Goal: Task Accomplishment & Management: Manage account settings

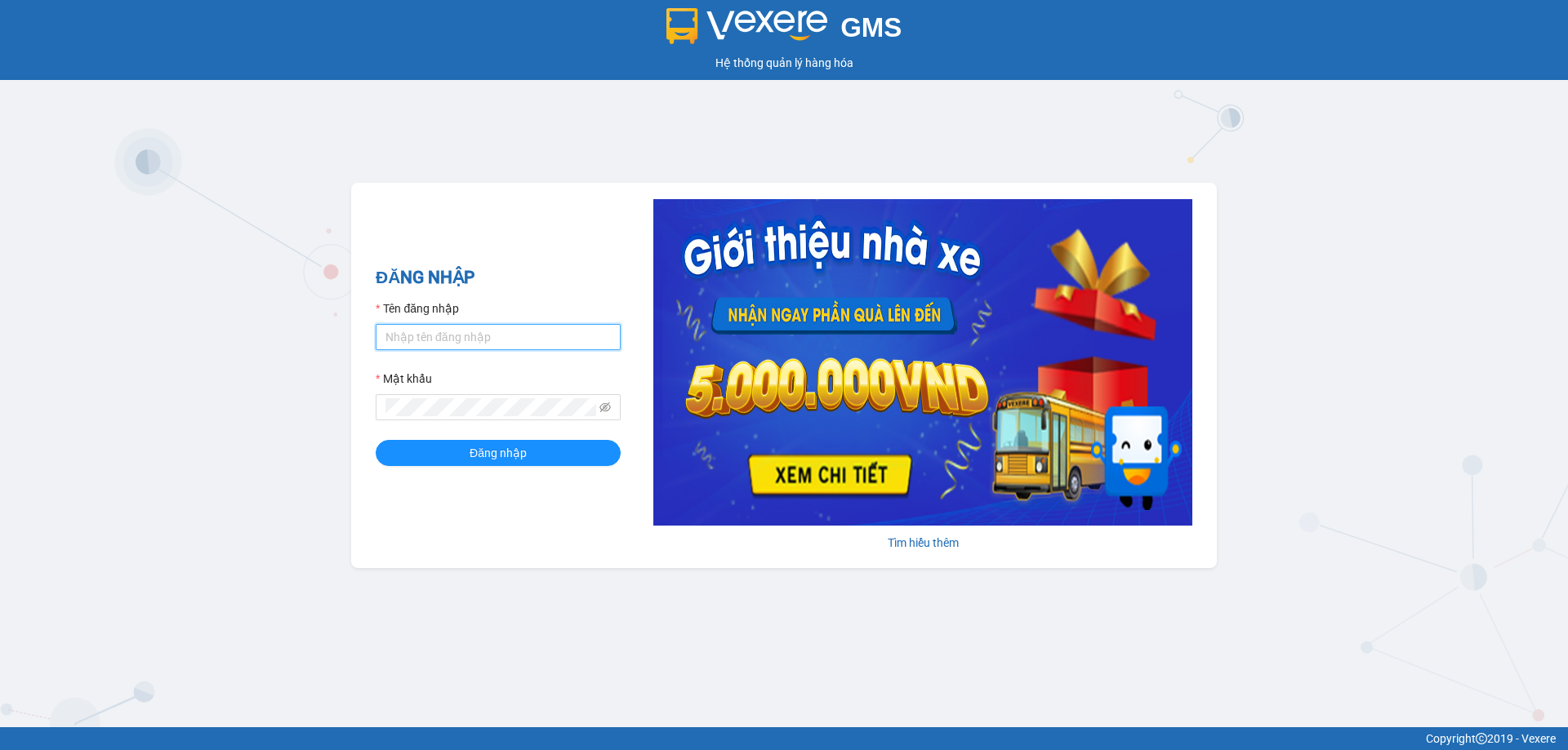
click at [475, 336] on input "Tên đăng nhập" at bounding box center [498, 337] width 245 height 26
type input "nhann.tankimchi"
click at [464, 462] on button "Đăng nhập" at bounding box center [498, 453] width 245 height 26
click at [376, 441] on button "Đăng nhập" at bounding box center [498, 453] width 245 height 26
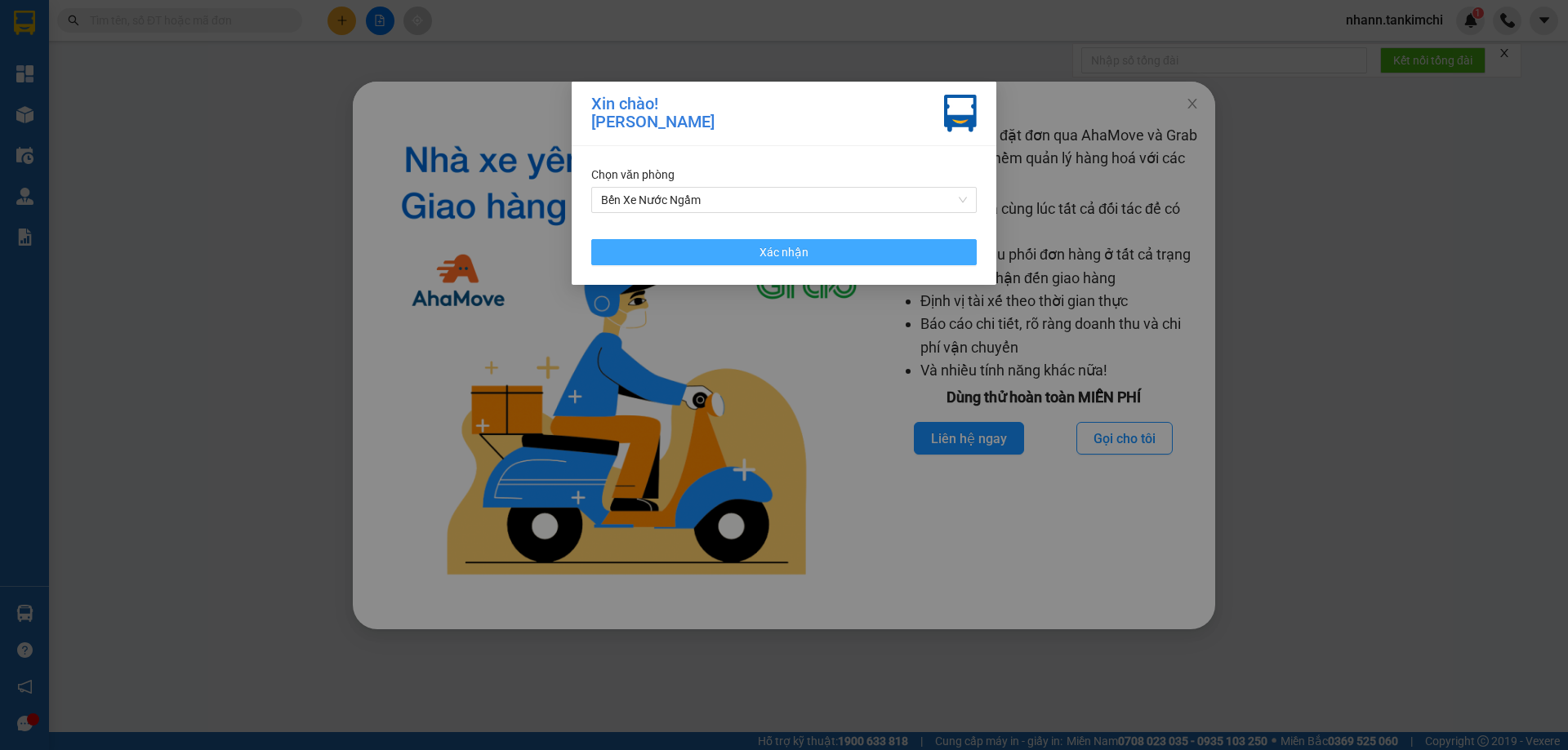
click at [803, 258] on span "Xác nhận" at bounding box center [784, 252] width 49 height 18
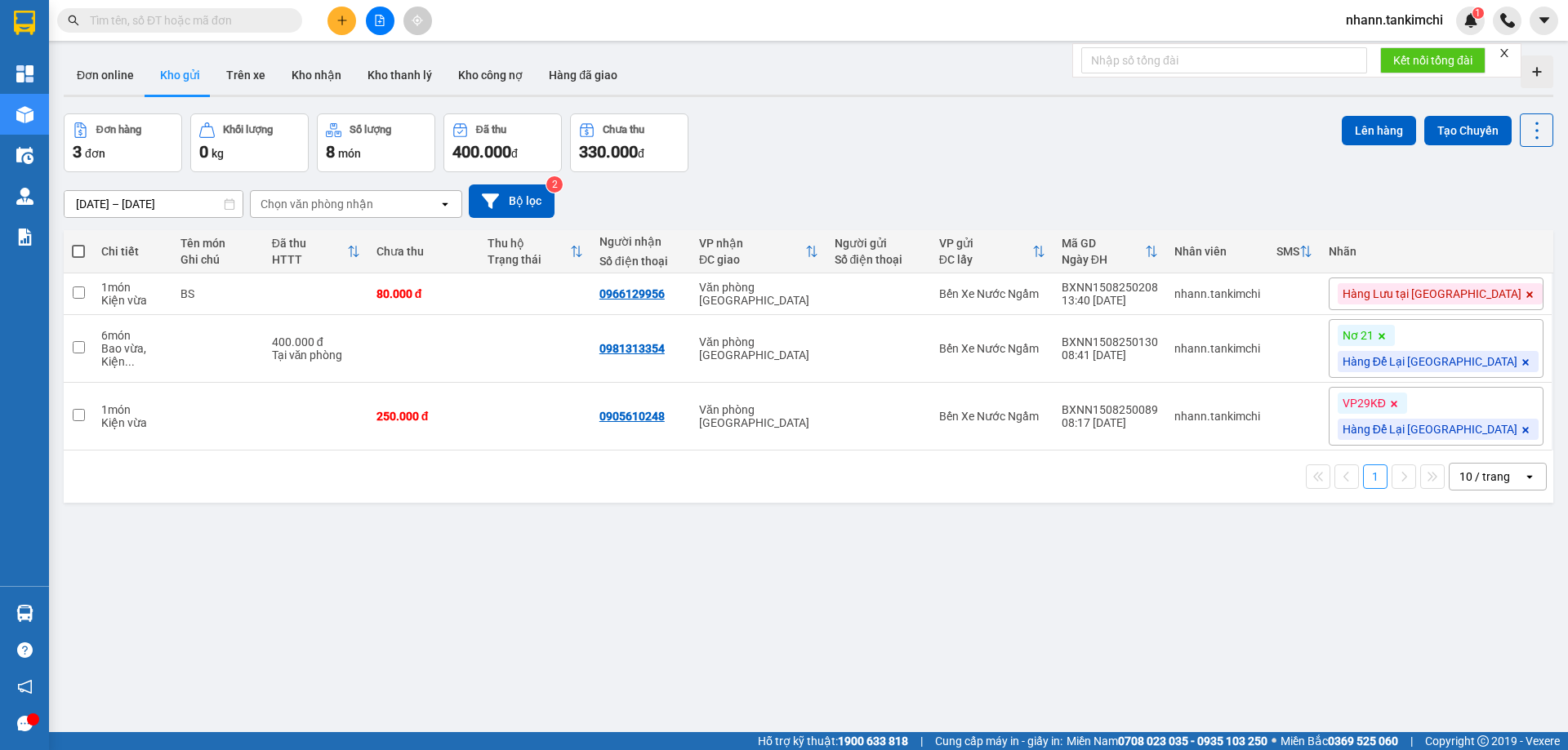
click at [118, 23] on input "text" at bounding box center [187, 21] width 193 height 18
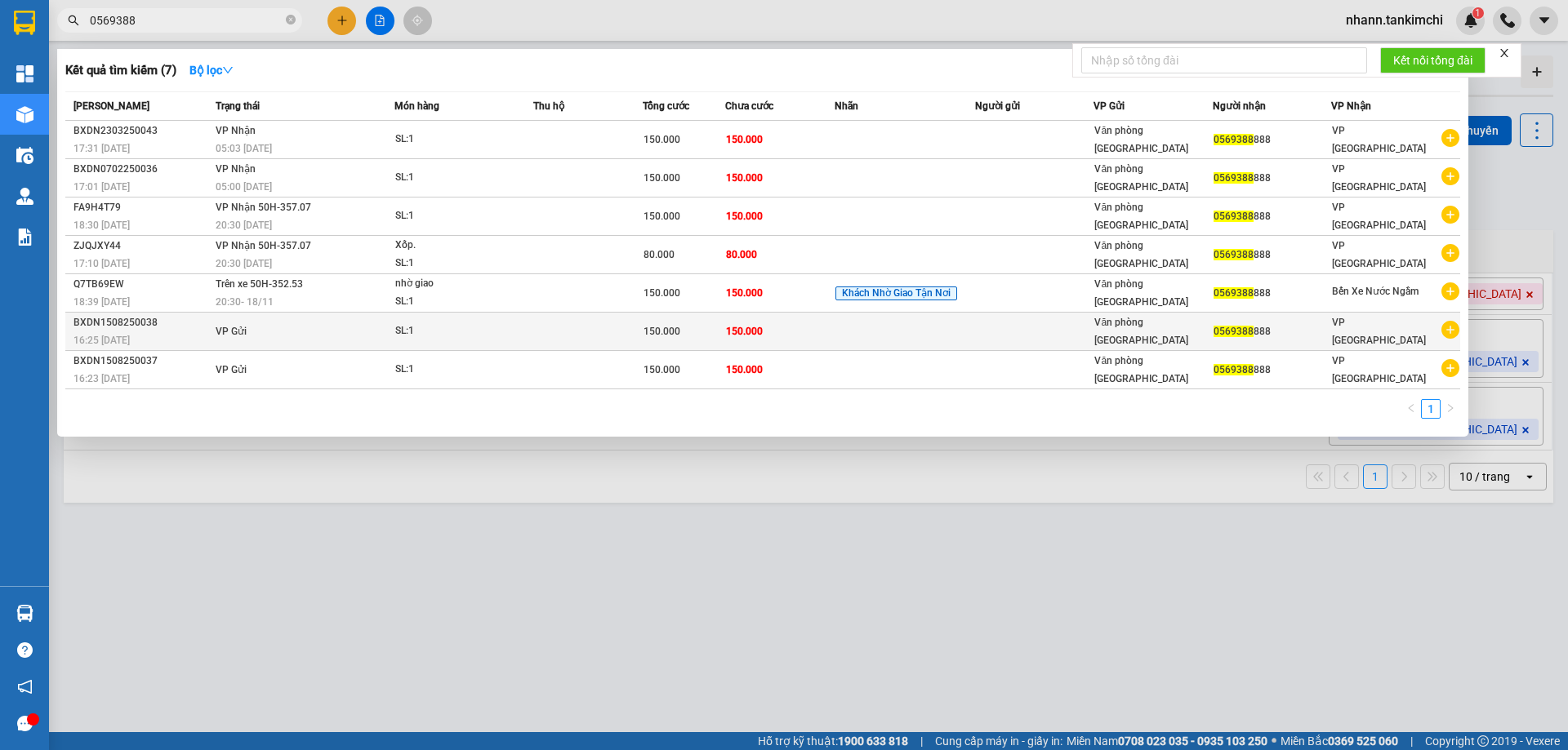
type input "0569388"
click at [552, 340] on td at bounding box center [588, 332] width 109 height 38
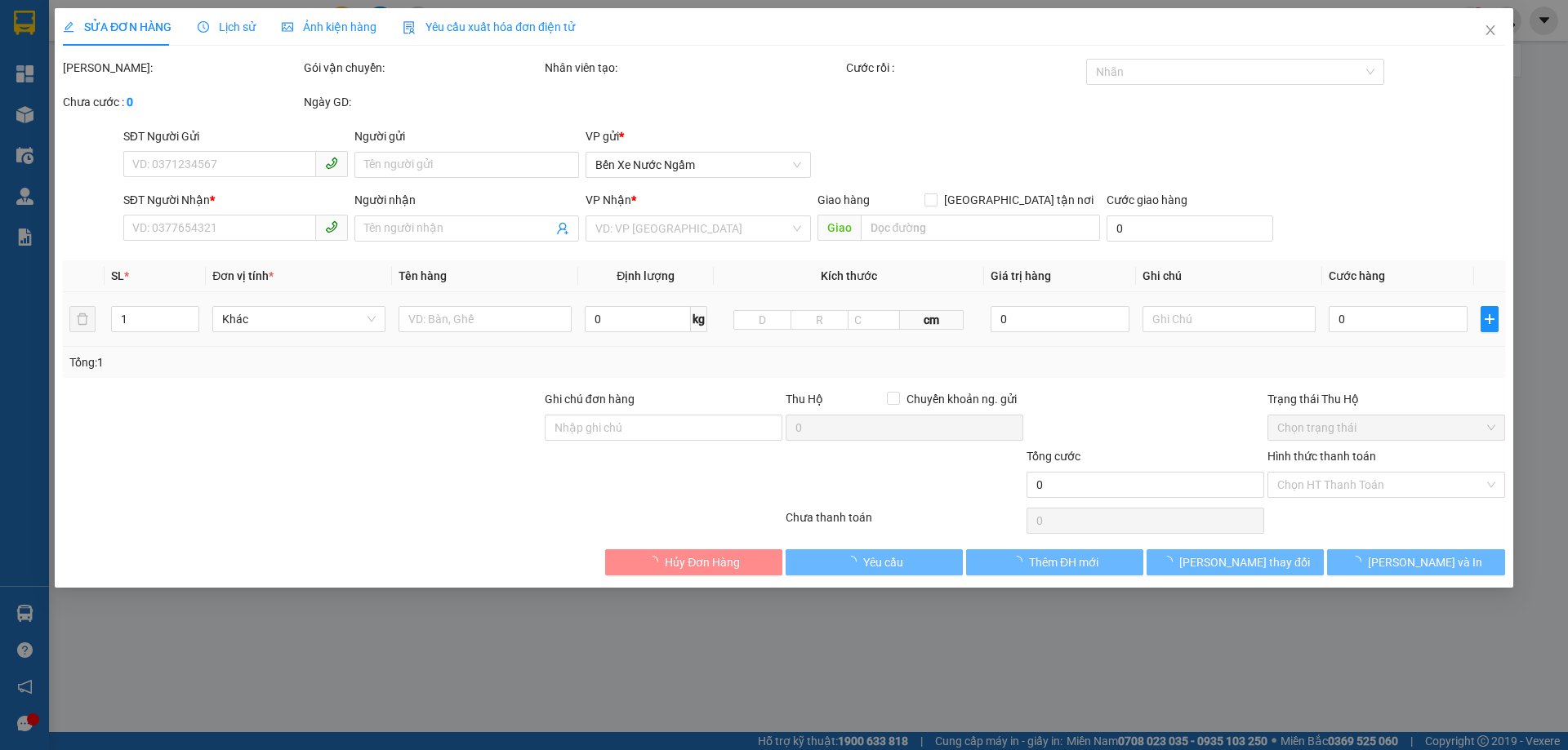
type input "0569388888"
type input "150.000"
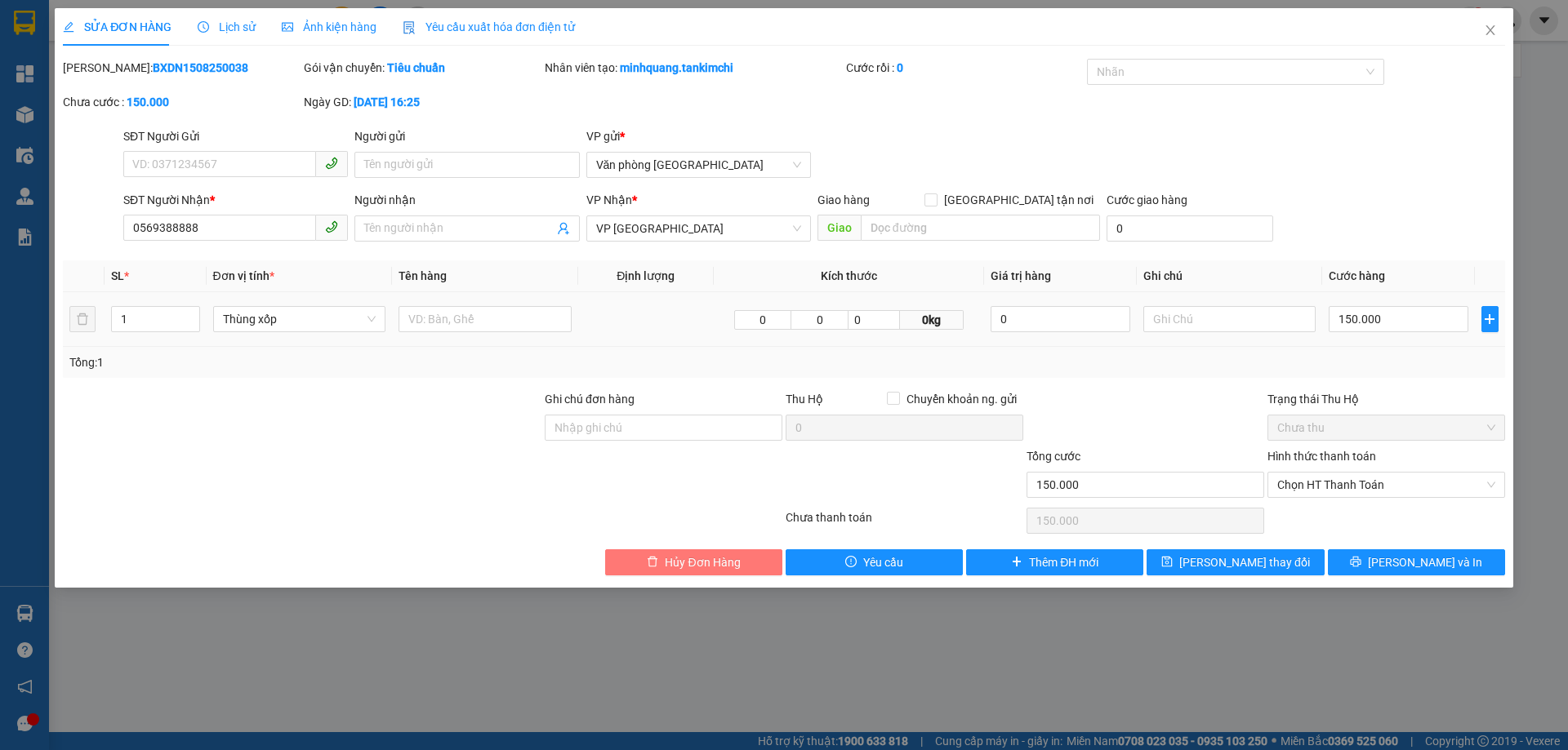
click at [687, 564] on span "Hủy Đơn Hàng" at bounding box center [702, 562] width 76 height 18
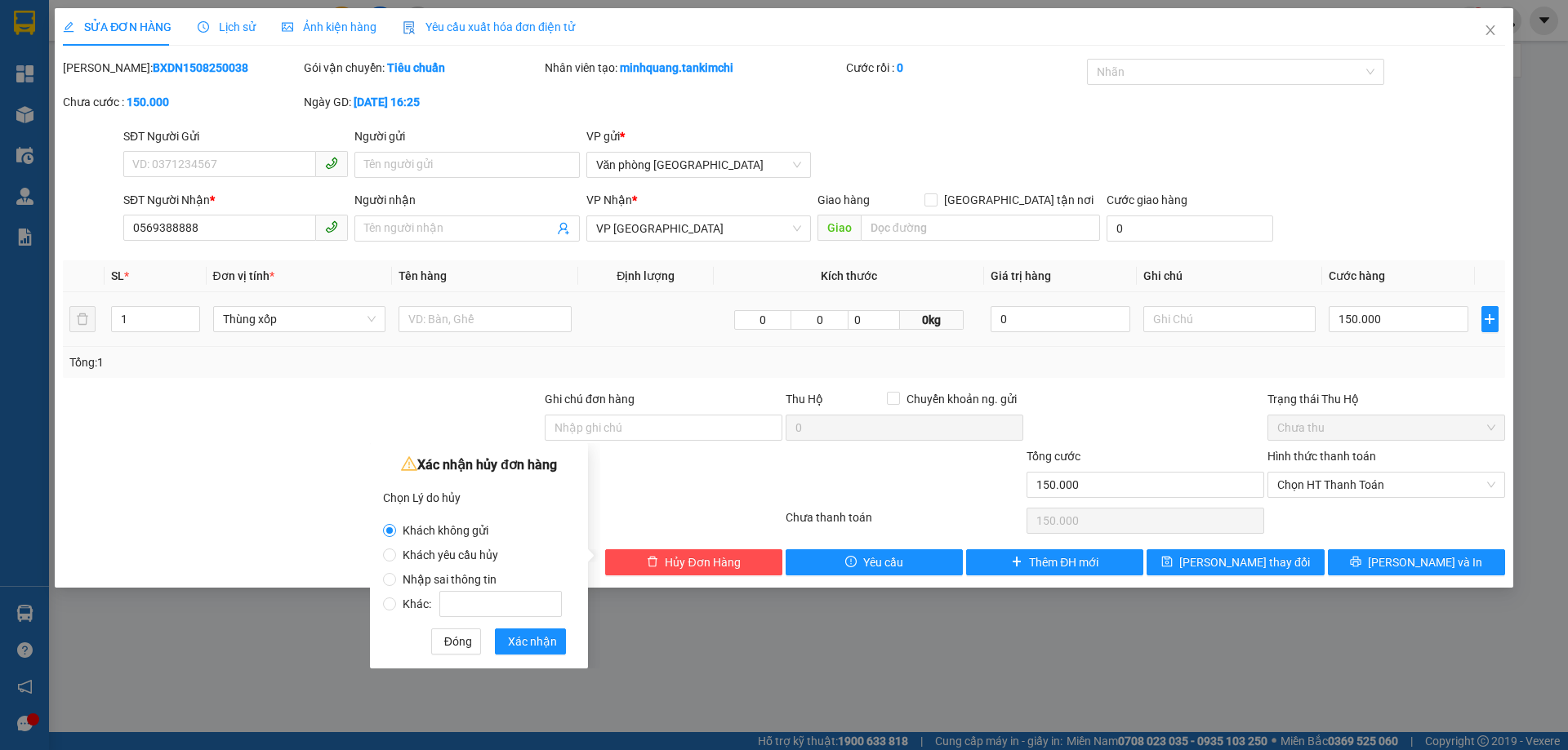
click at [399, 582] on span "Nhập sai thông tin" at bounding box center [450, 580] width 107 height 13
click at [396, 582] on input "Nhập sai thông tin" at bounding box center [390, 580] width 13 height 13
radio input "true"
radio input "false"
click at [533, 643] on span "Xác nhận" at bounding box center [533, 642] width 49 height 18
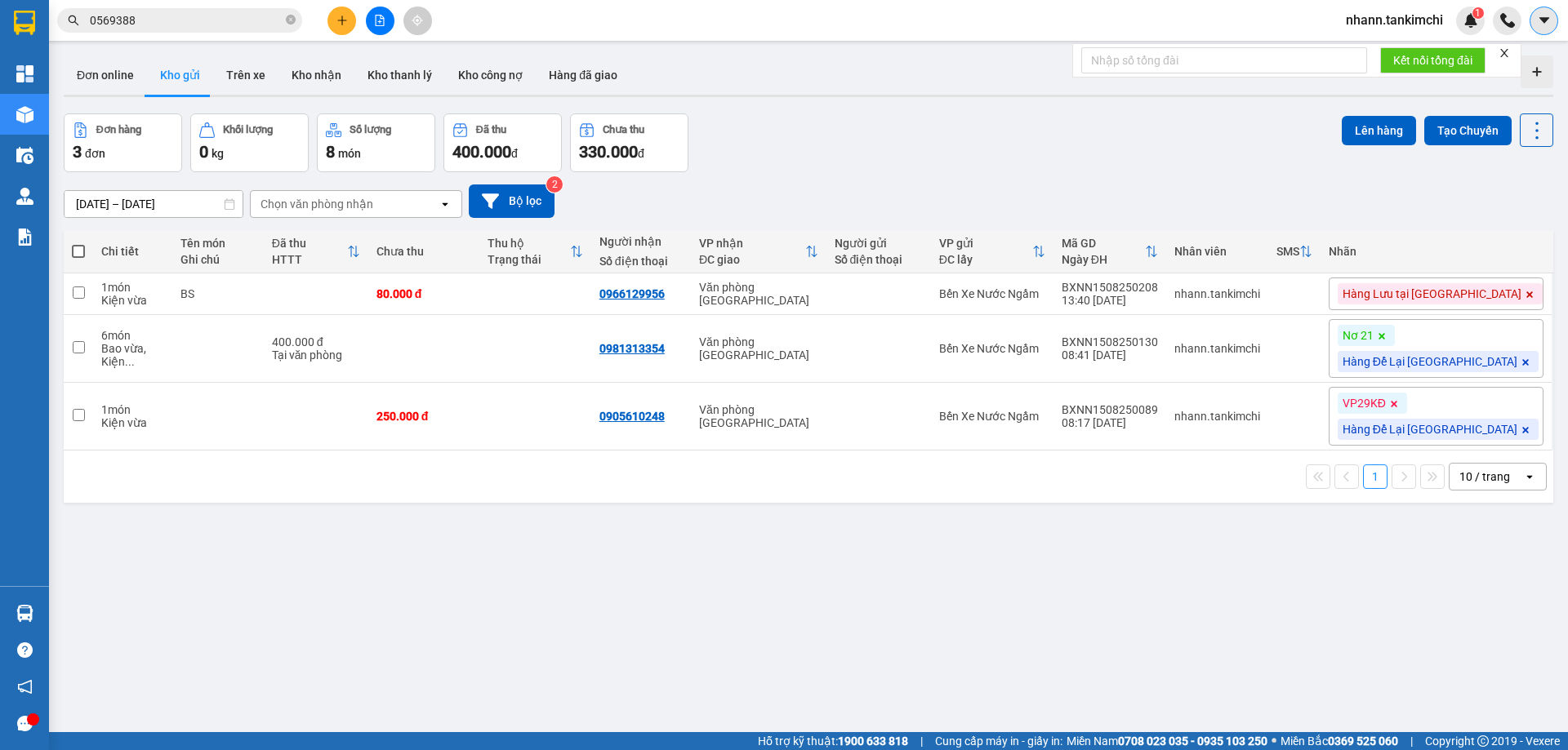
click at [1539, 24] on icon "caret-down" at bounding box center [1544, 20] width 15 height 15
